Goal: Task Accomplishment & Management: Complete application form

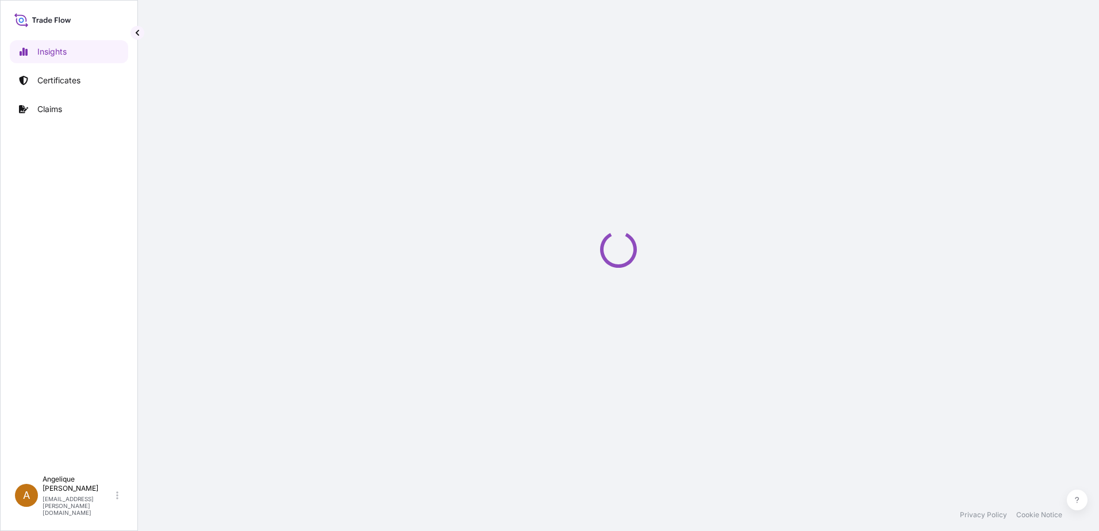
select select "2025"
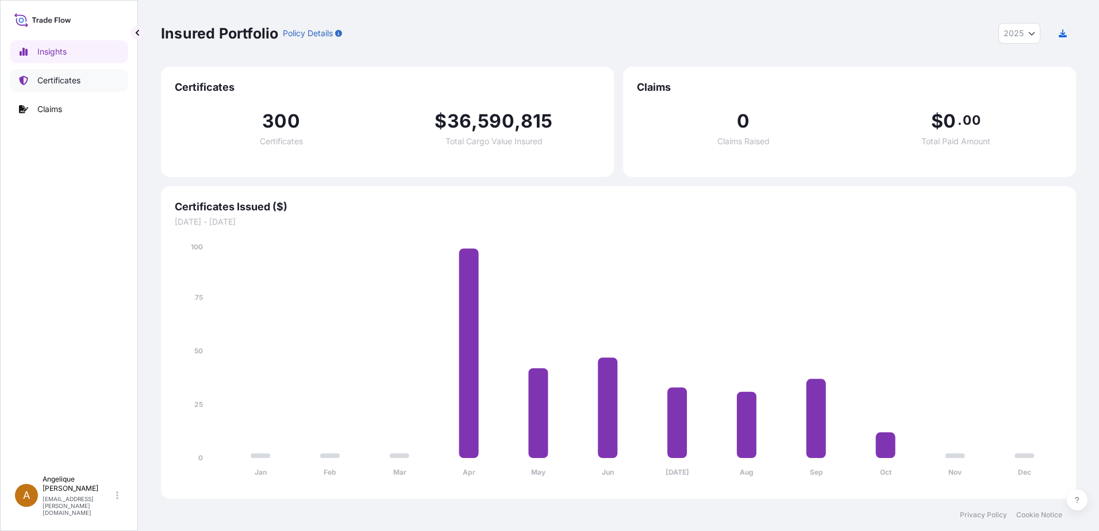
click at [77, 80] on p "Certificates" at bounding box center [58, 80] width 43 height 11
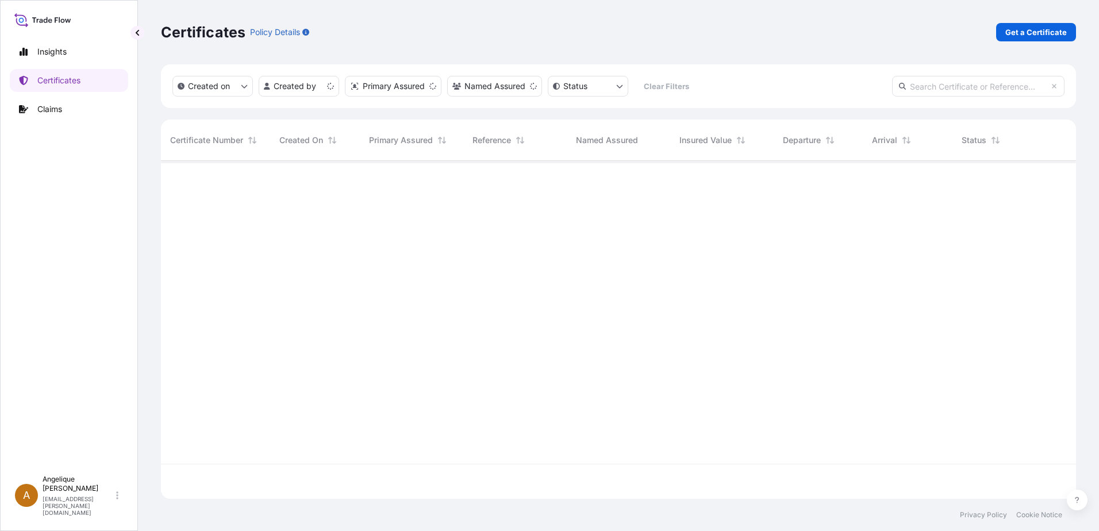
scroll to position [336, 906]
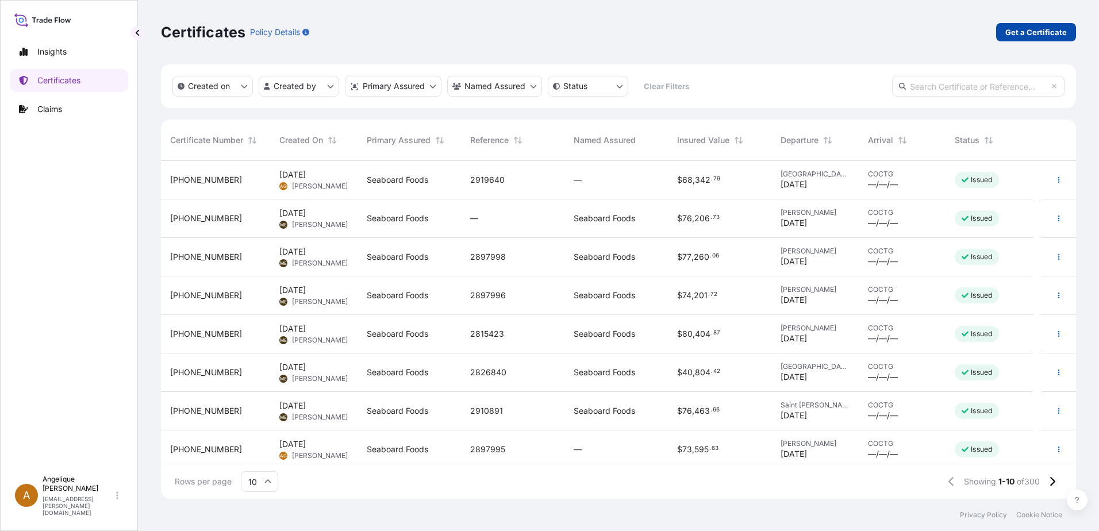
click at [1039, 31] on p "Get a Certificate" at bounding box center [1035, 31] width 61 height 11
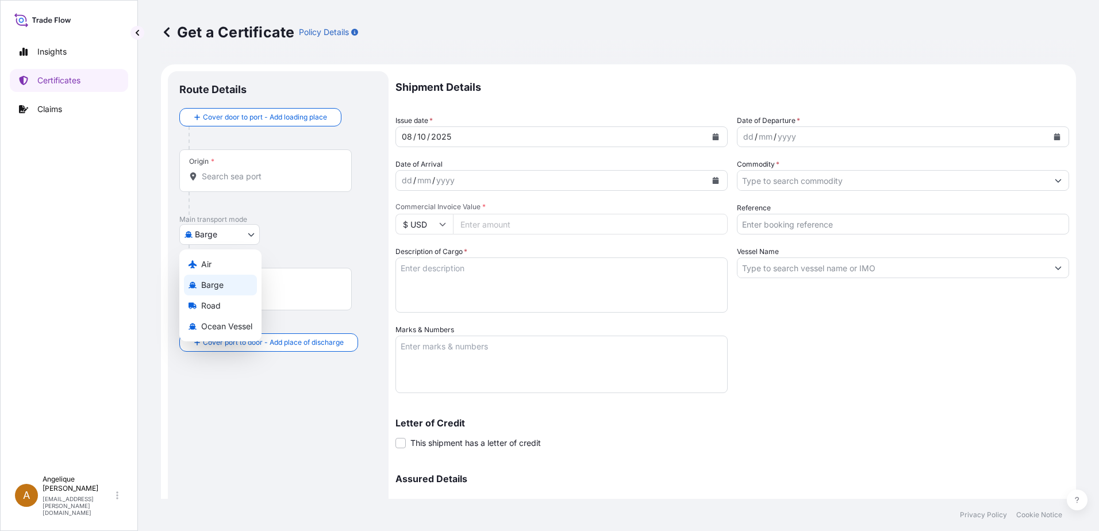
click at [251, 233] on body "Insights Certificates Claims A [PERSON_NAME] [PERSON_NAME][EMAIL_ADDRESS][PERSO…" at bounding box center [549, 265] width 1099 height 531
click at [228, 322] on span "Ocean Vessel" at bounding box center [226, 326] width 51 height 11
select select "Ocean Vessel"
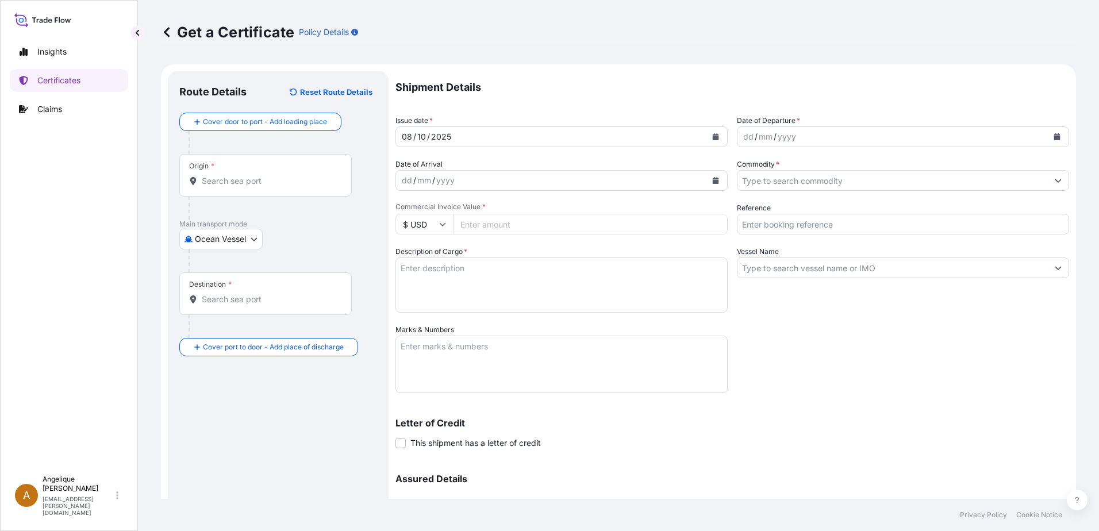
click at [231, 185] on input "Origin *" at bounding box center [270, 180] width 136 height 11
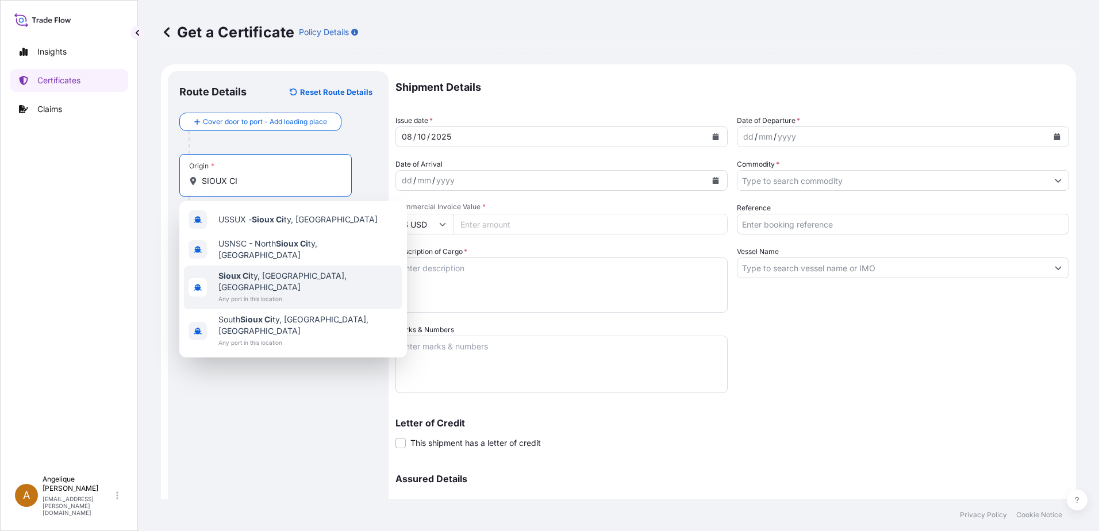
click at [280, 271] on span "Sioux Ci ty, [GEOGRAPHIC_DATA], [GEOGRAPHIC_DATA]" at bounding box center [307, 281] width 179 height 23
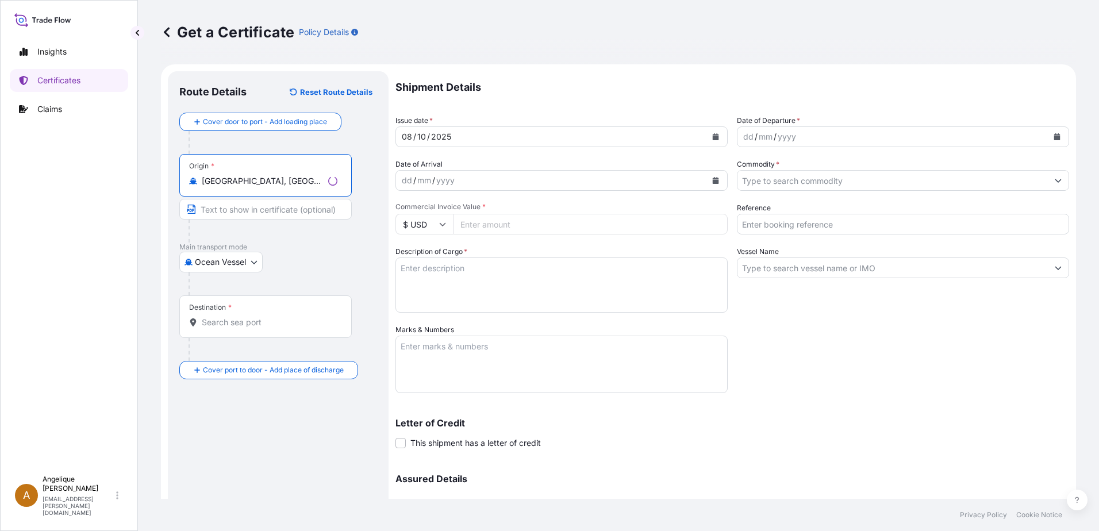
type input "[GEOGRAPHIC_DATA], [GEOGRAPHIC_DATA], [GEOGRAPHIC_DATA]"
click at [228, 329] on div "Destination *" at bounding box center [265, 316] width 172 height 43
click at [228, 328] on input "Destination *" at bounding box center [270, 322] width 136 height 11
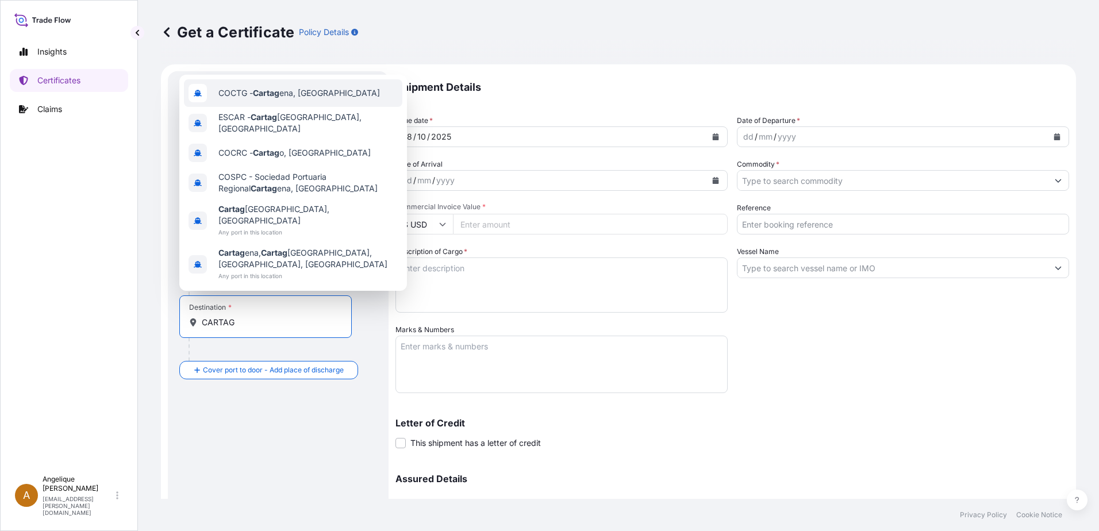
click at [293, 99] on span "COCTG - Cartag ena, [GEOGRAPHIC_DATA]" at bounding box center [298, 92] width 161 height 11
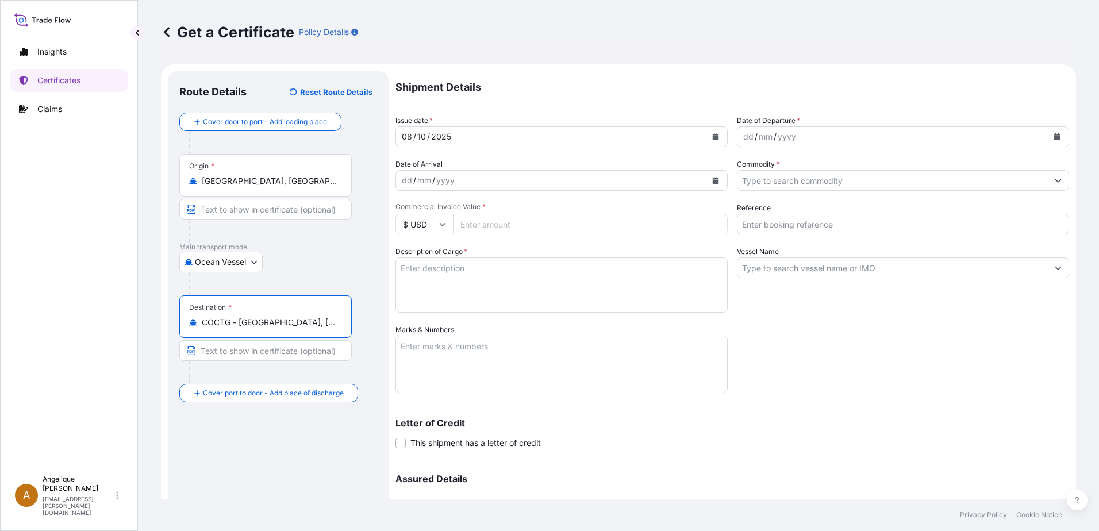
type input "COCTG - [GEOGRAPHIC_DATA], [GEOGRAPHIC_DATA]"
click at [1054, 135] on icon "Calendar" at bounding box center [1057, 136] width 6 height 7
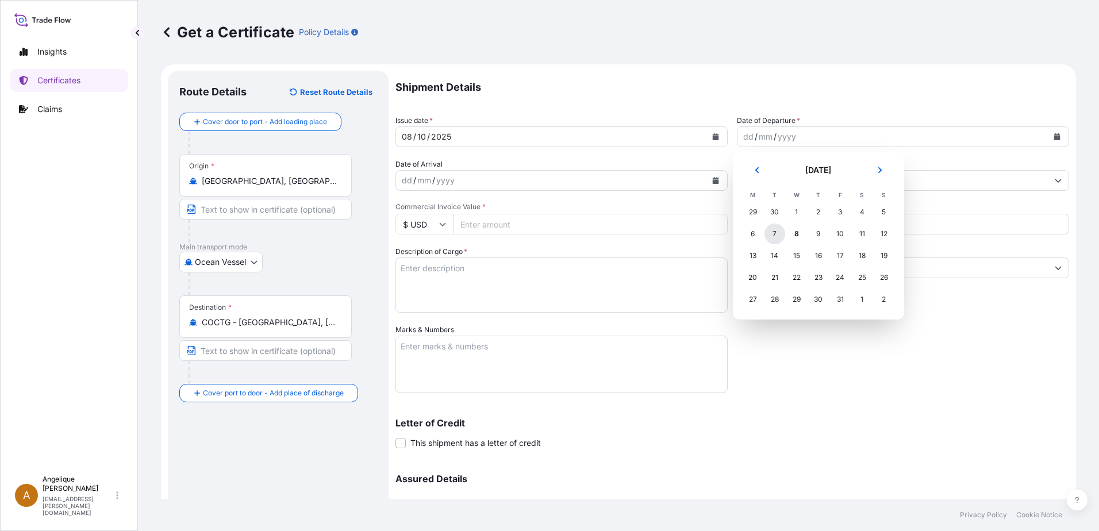
click at [778, 236] on div "7" at bounding box center [774, 234] width 21 height 21
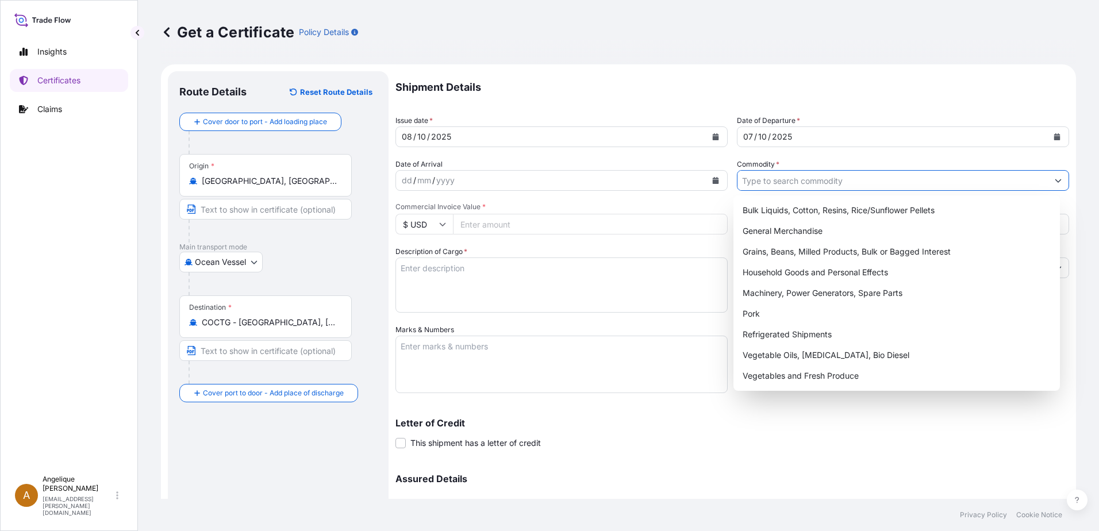
click at [769, 182] on input "Commodity *" at bounding box center [892, 180] width 310 height 21
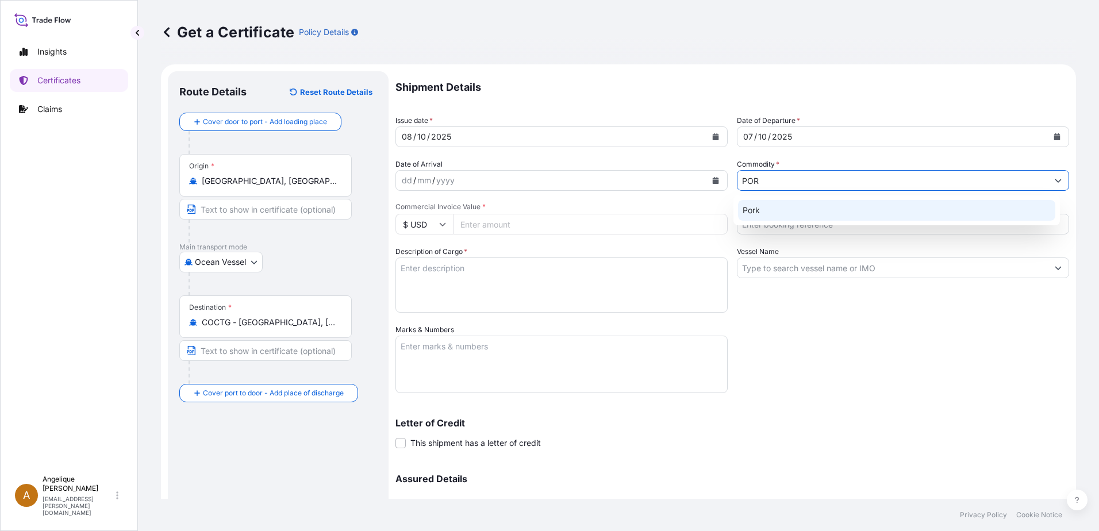
click at [771, 215] on div "Pork" at bounding box center [897, 210] width 318 height 21
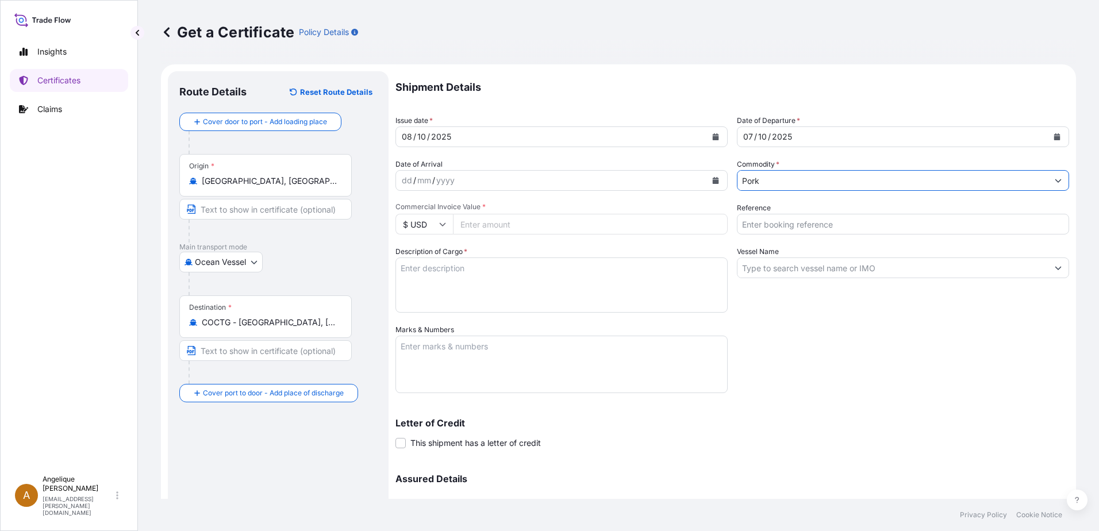
type input "Pork"
click at [552, 222] on input "Commercial Invoice Value *" at bounding box center [590, 224] width 275 height 21
type input "68423.56"
type input "2919662"
type textarea "FROZEN PORK BONE IN MEDIUM 1/4" TRIM LOMO DE CERDO CON HUESO CONGELADO"
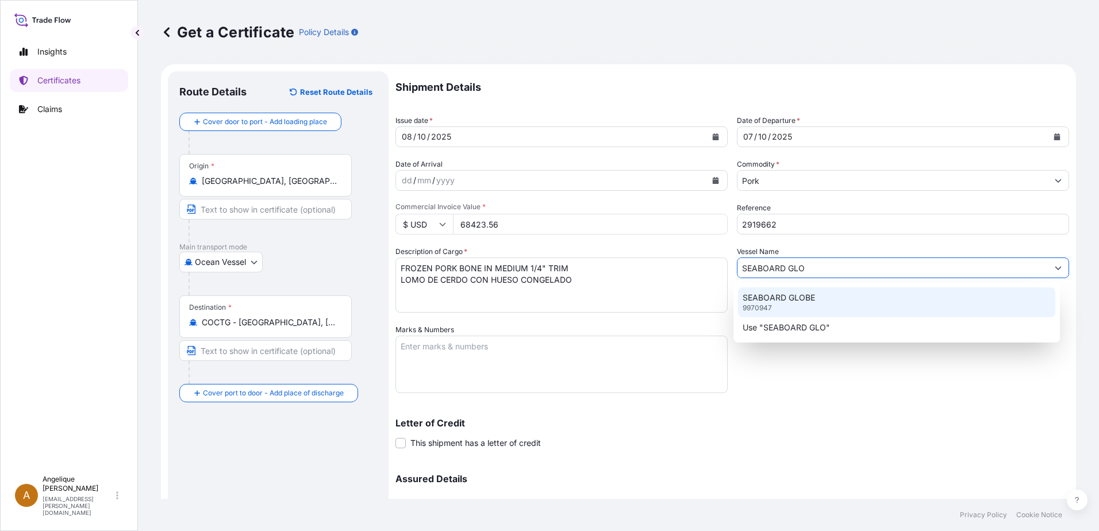
click at [773, 301] on p "SEABOARD GLOBE" at bounding box center [778, 297] width 72 height 11
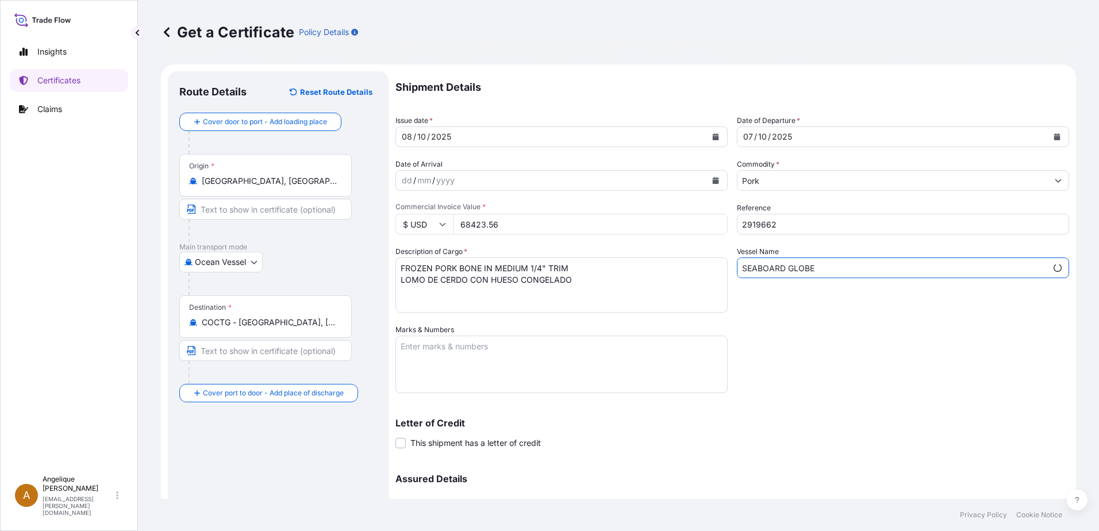
type input "SEABOARD GLOBE"
click at [477, 361] on textarea "Marks & Numbers" at bounding box center [561, 364] width 332 height 57
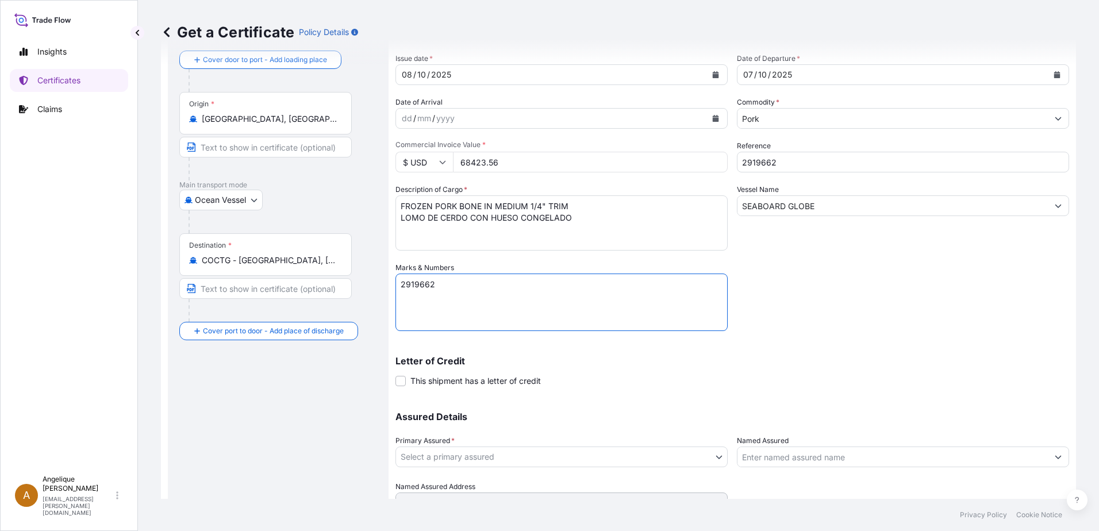
scroll to position [115, 0]
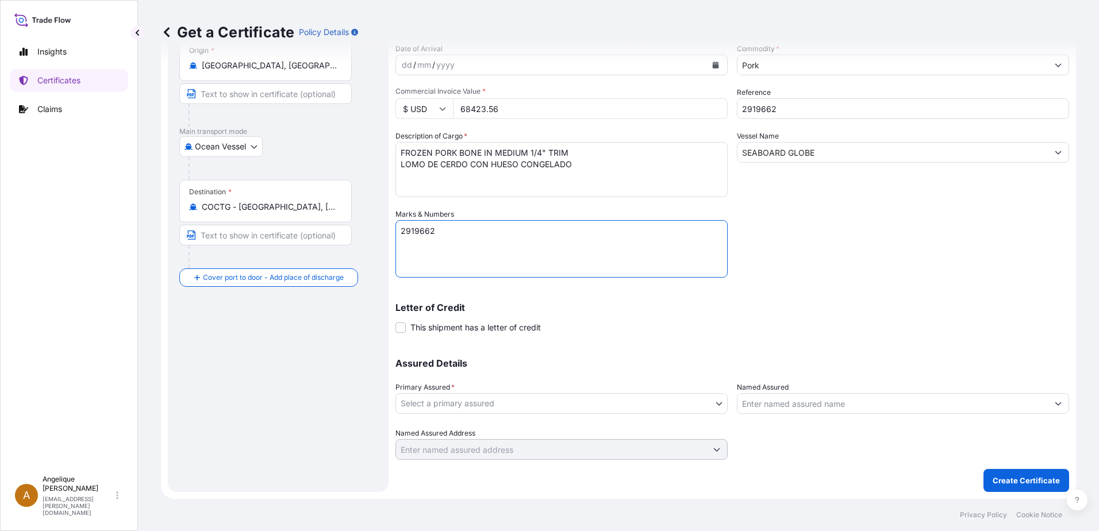
type textarea "2919662"
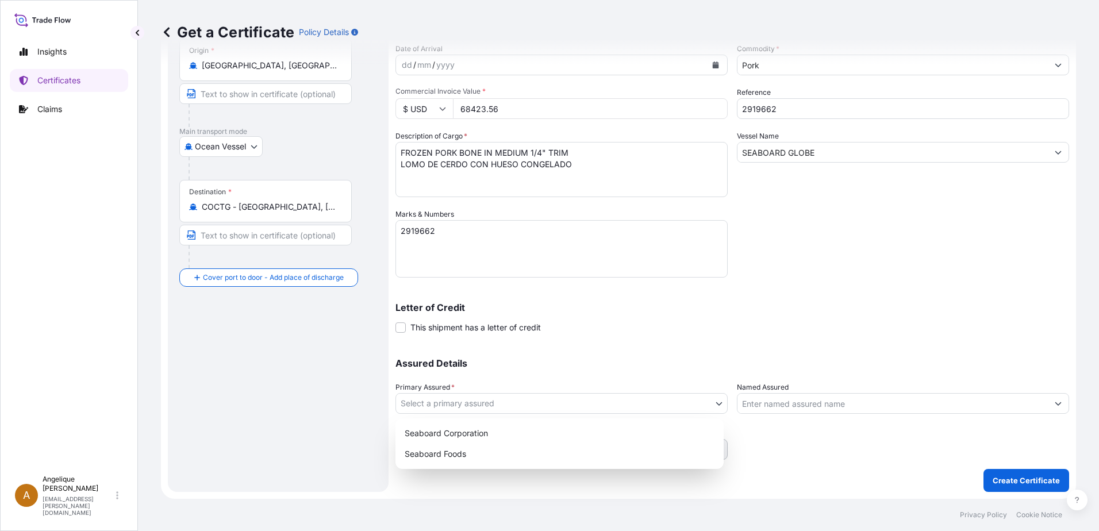
click at [525, 402] on body "Insights Certificates Claims A [PERSON_NAME] [PERSON_NAME][EMAIL_ADDRESS][PERSO…" at bounding box center [549, 265] width 1099 height 531
click at [492, 458] on div "Seaboard Foods" at bounding box center [559, 454] width 319 height 21
select select "31638"
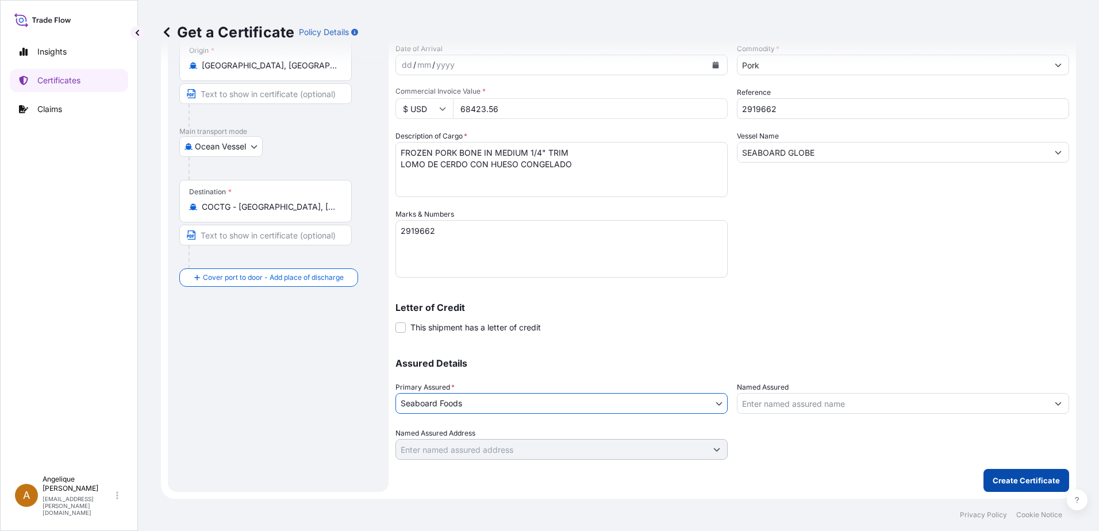
click at [1035, 479] on p "Create Certificate" at bounding box center [1025, 480] width 67 height 11
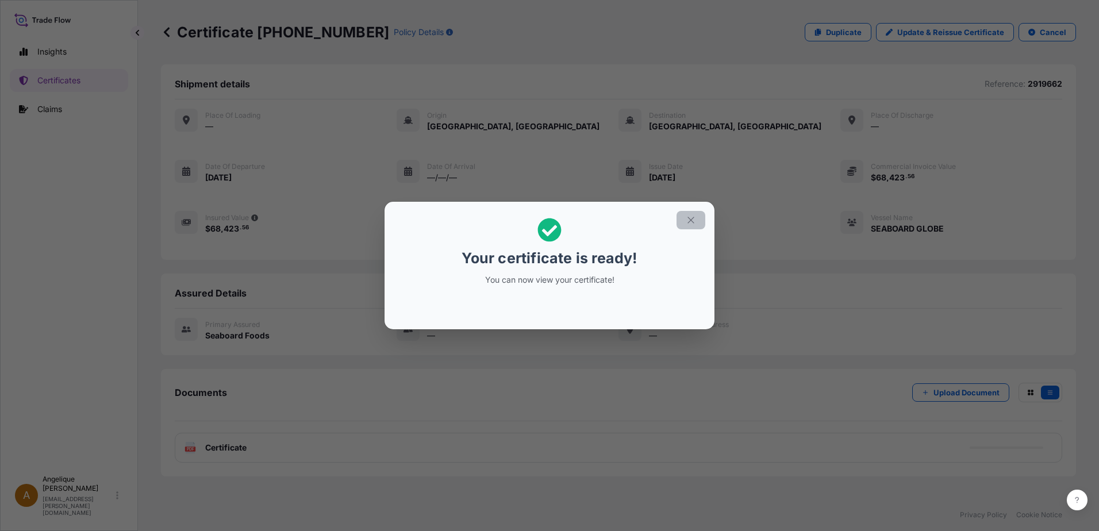
click at [689, 218] on icon "button" at bounding box center [690, 220] width 6 height 6
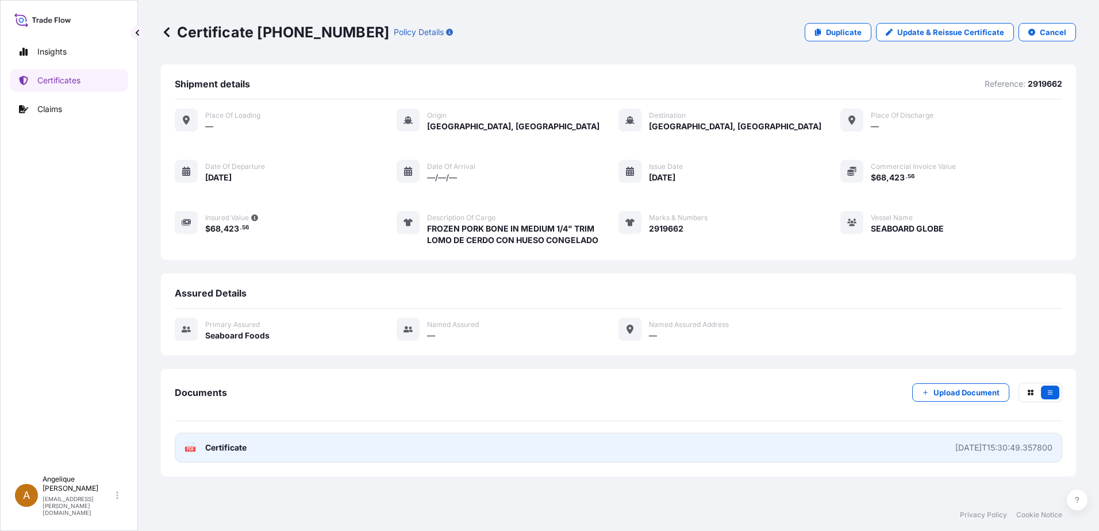
click at [492, 454] on link "PDF Certificate [DATE]T15:30:49.357800" at bounding box center [618, 448] width 887 height 30
